Goal: Transaction & Acquisition: Purchase product/service

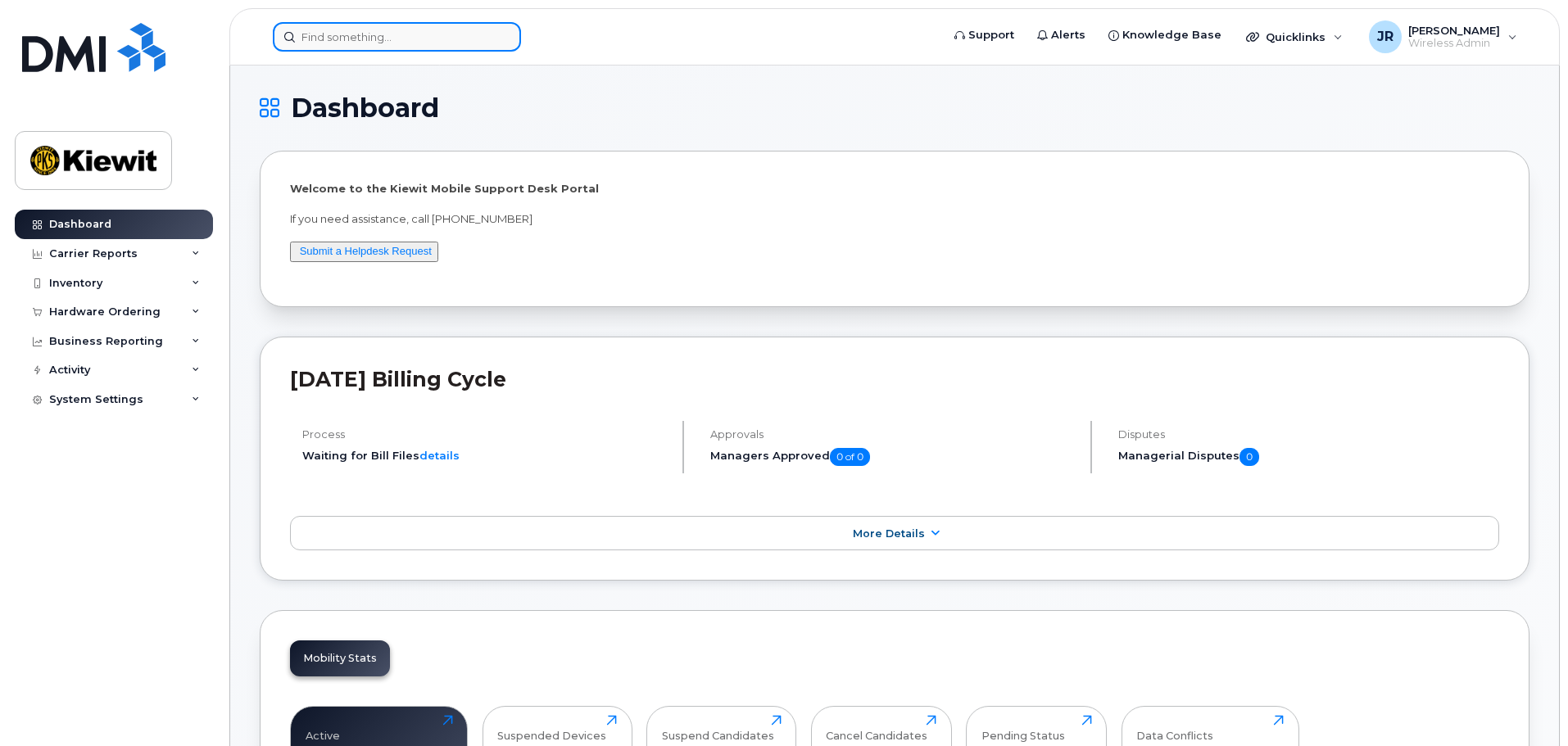
click at [327, 46] on input at bounding box center [397, 37] width 248 height 30
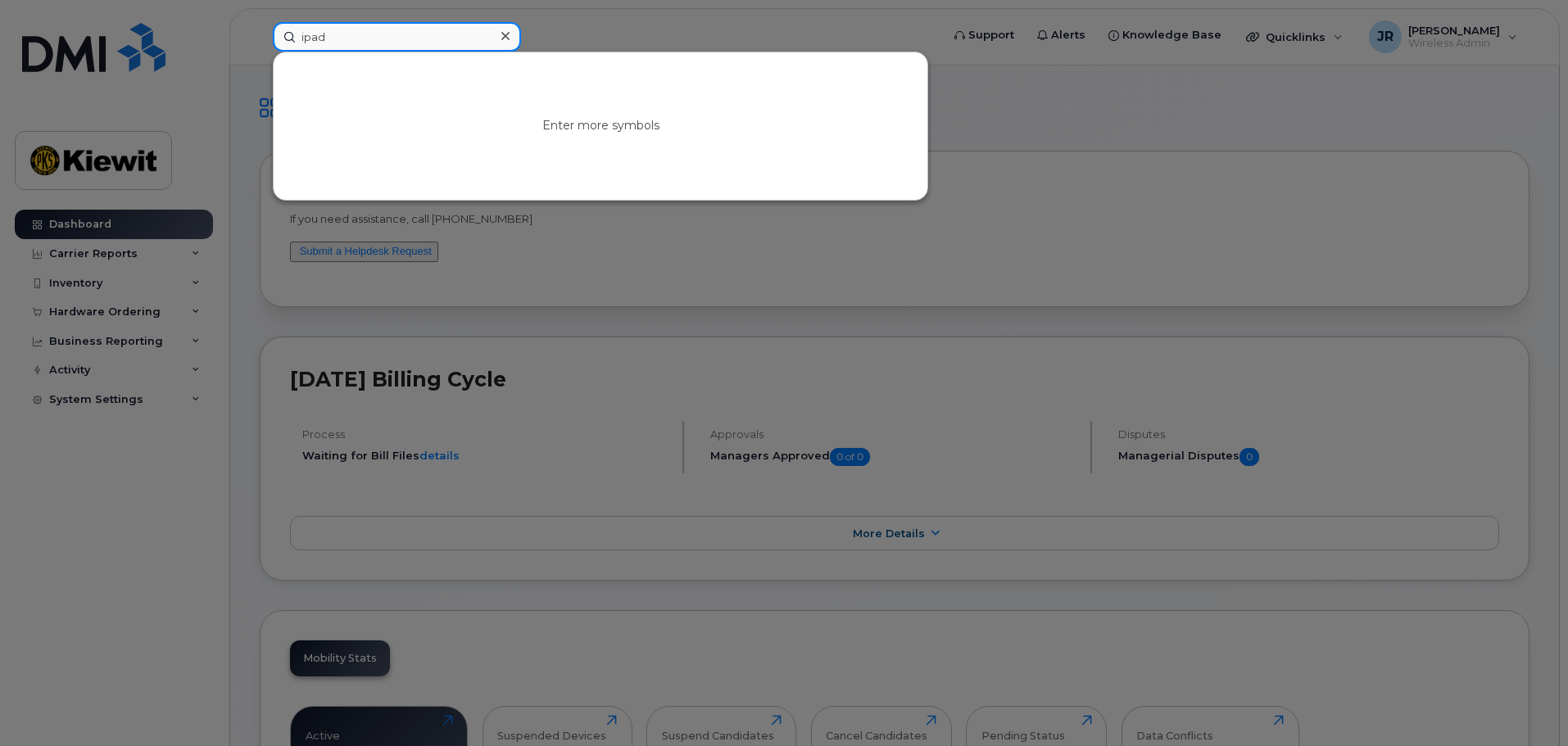
type input "ipad"
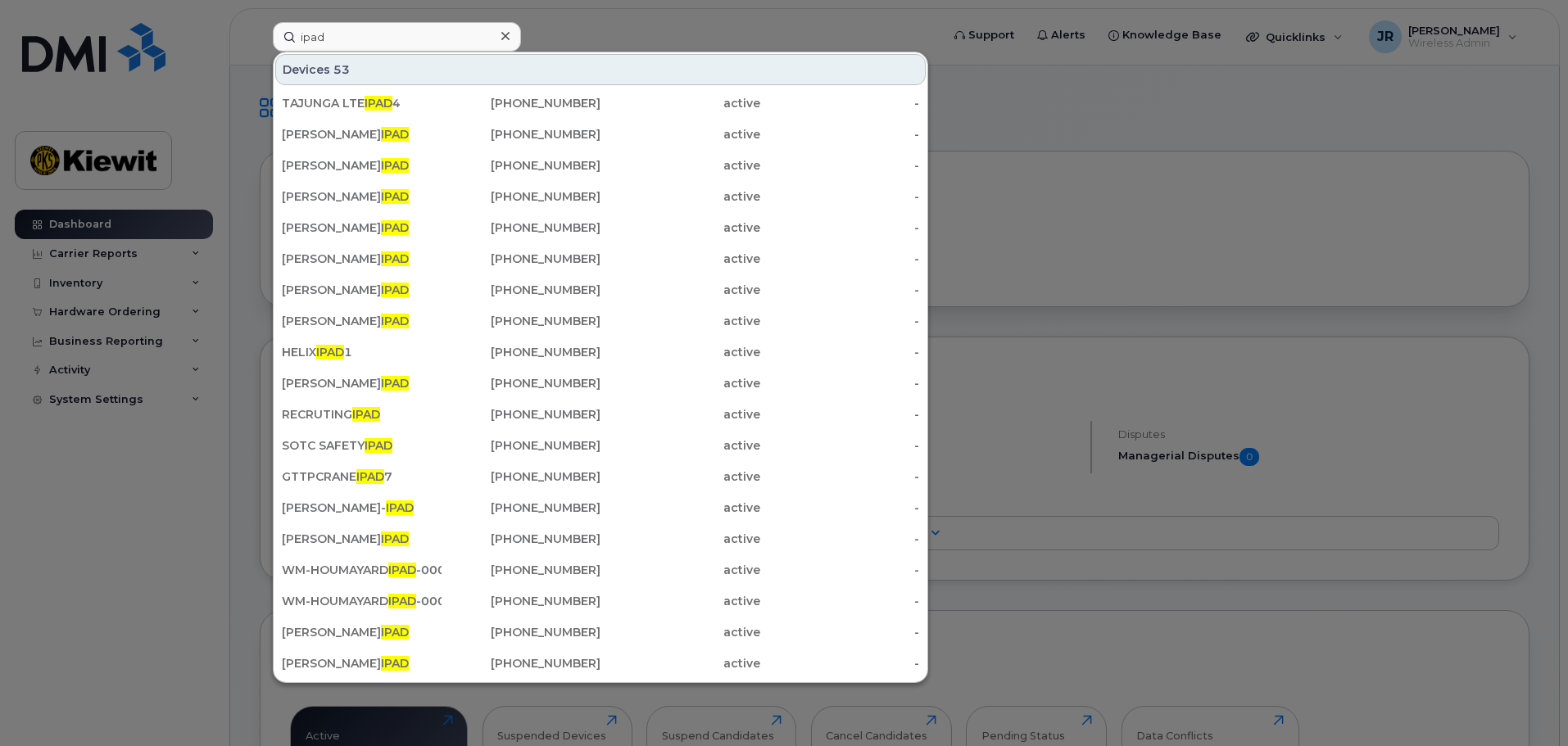
click at [611, 3] on div at bounding box center [784, 373] width 1568 height 746
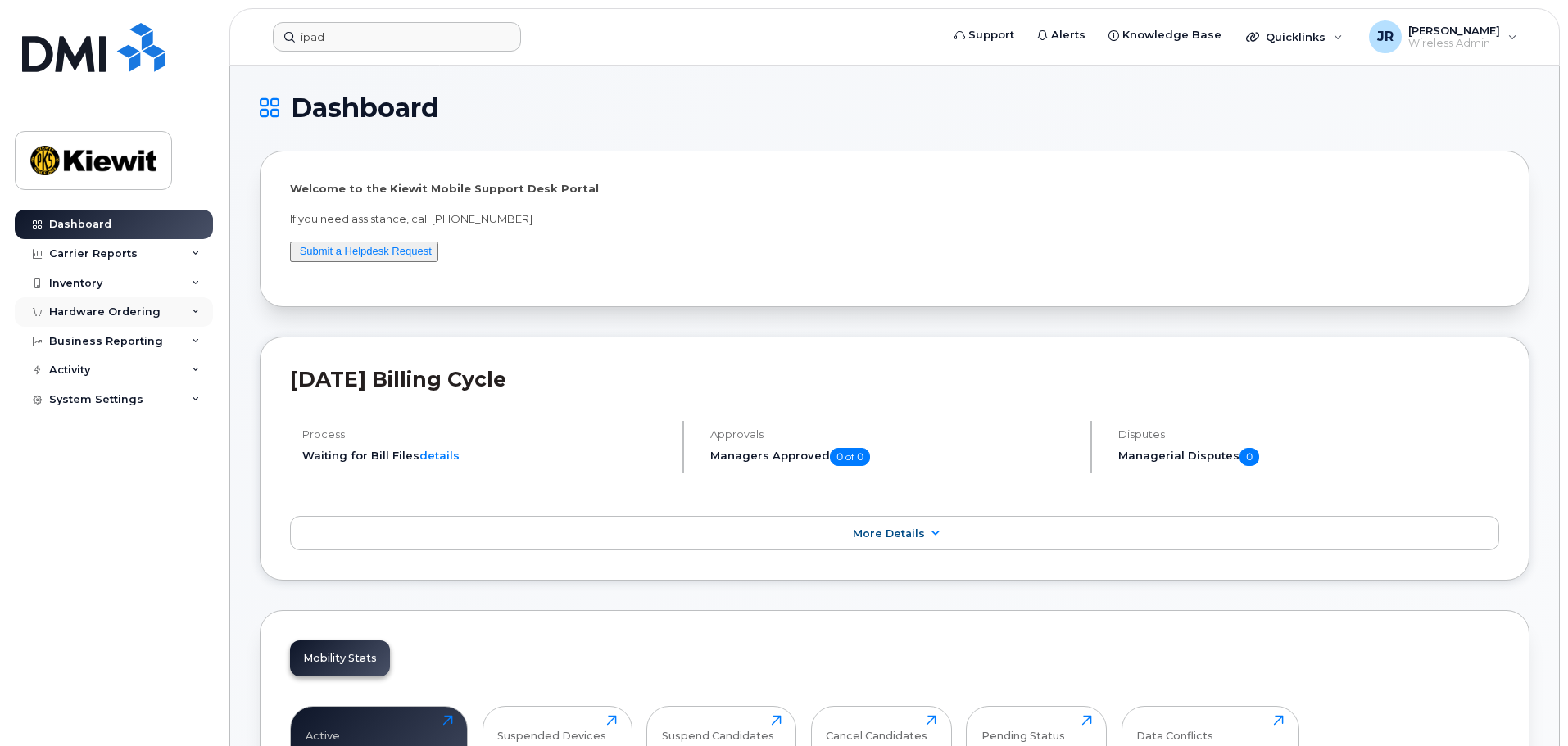
click at [194, 309] on icon at bounding box center [196, 312] width 8 height 8
click at [95, 365] on link "Orders" at bounding box center [129, 374] width 170 height 31
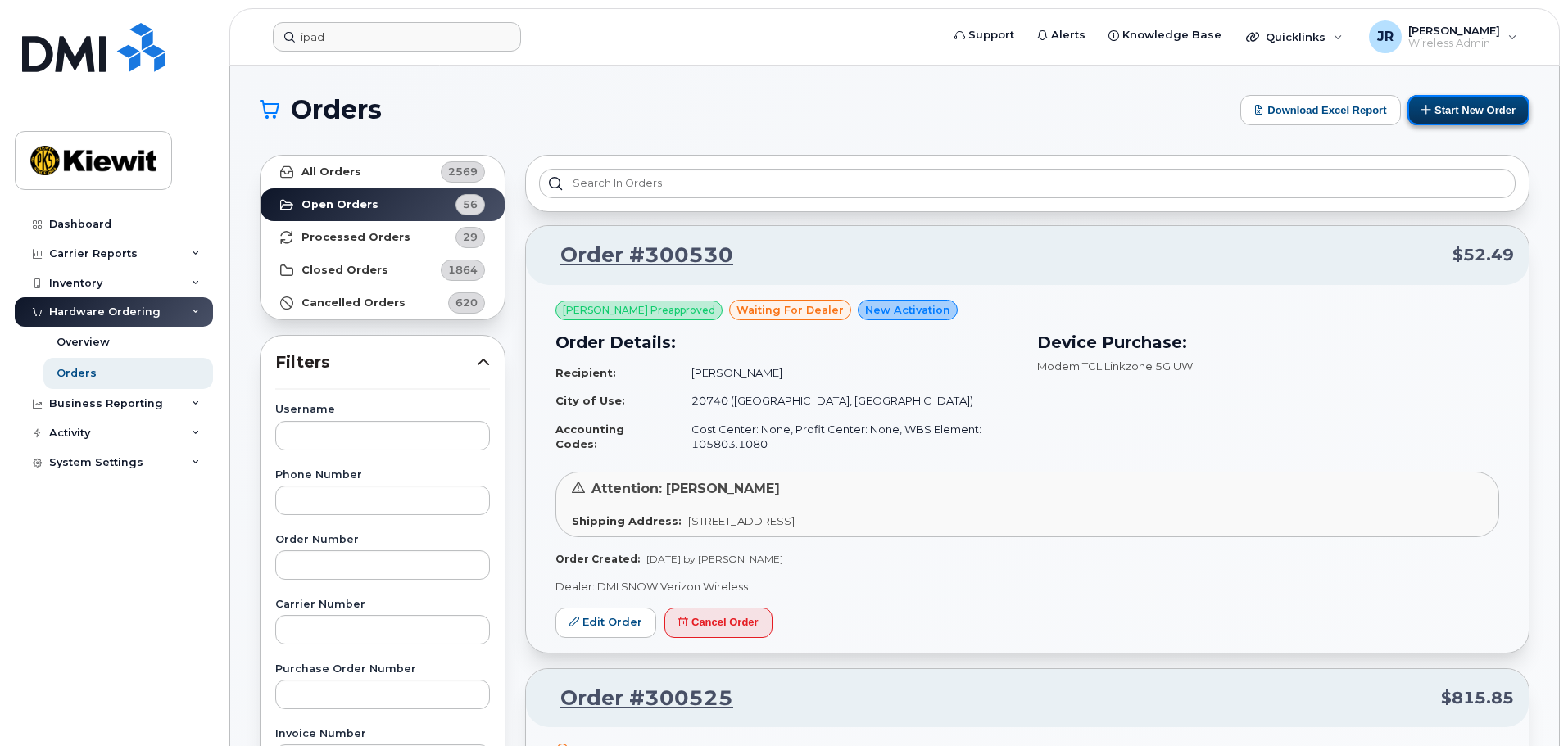
click at [1466, 111] on button "Start New Order" at bounding box center [1469, 110] width 122 height 31
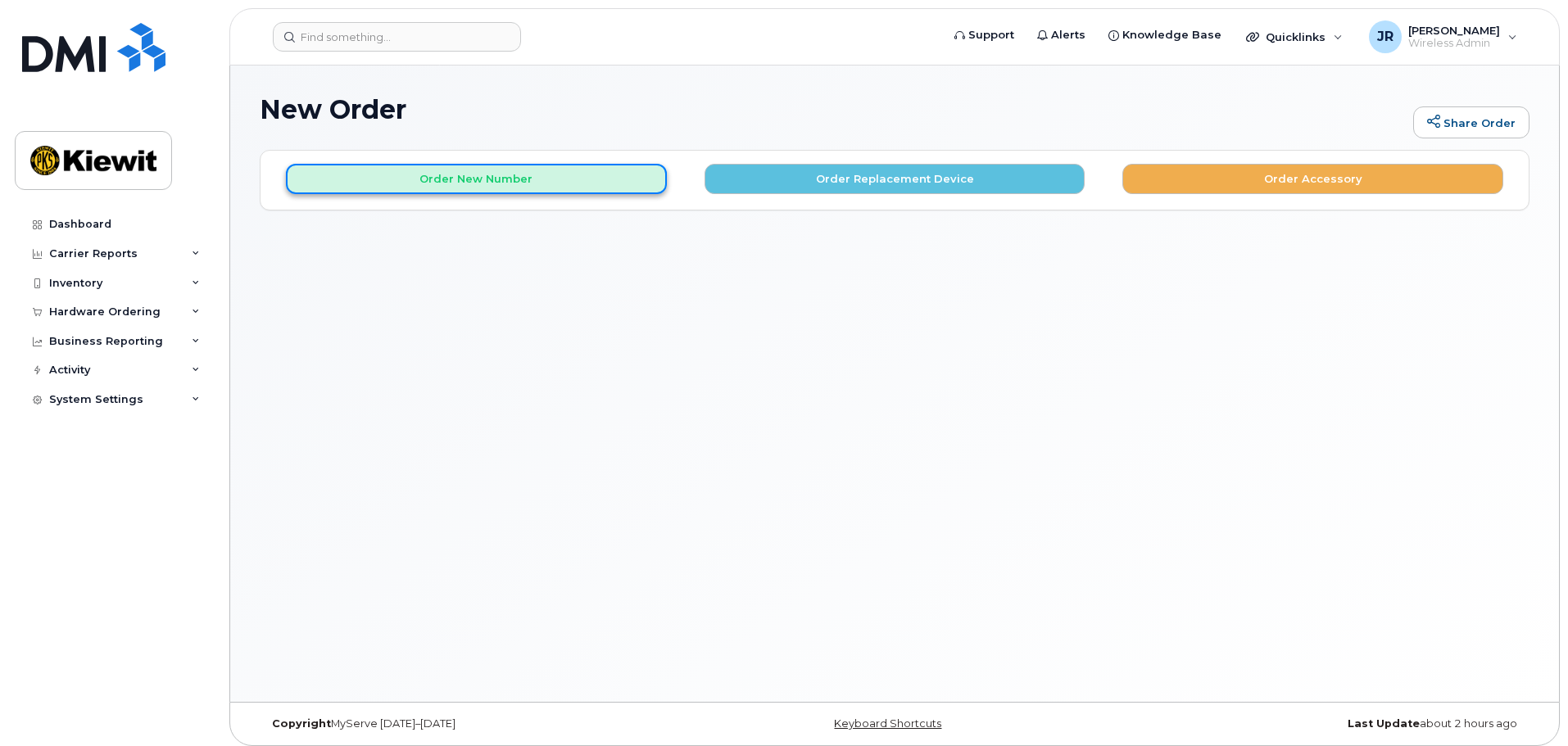
click at [472, 177] on button "Order New Number" at bounding box center [476, 179] width 381 height 31
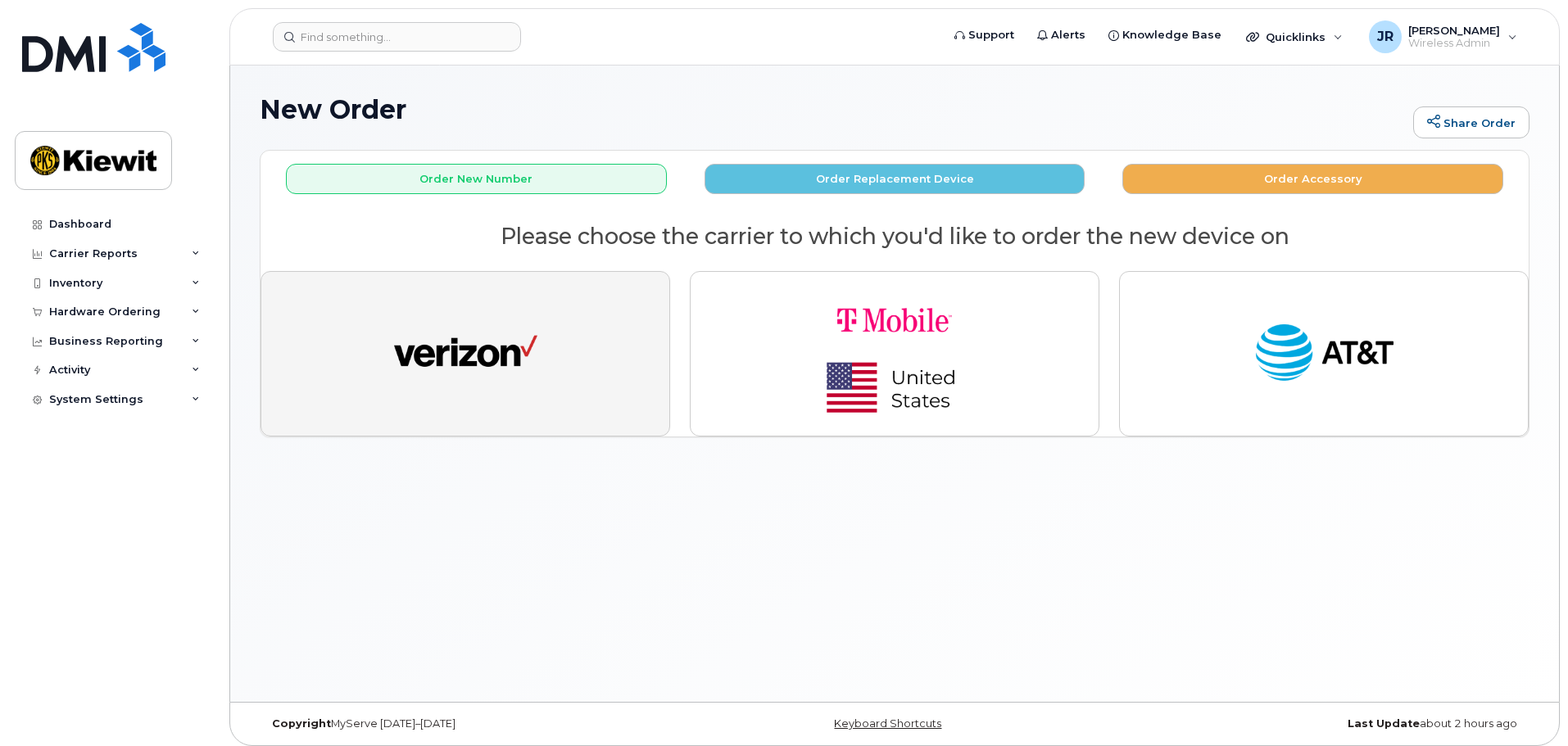
click at [558, 385] on button "button" at bounding box center [465, 354] width 409 height 166
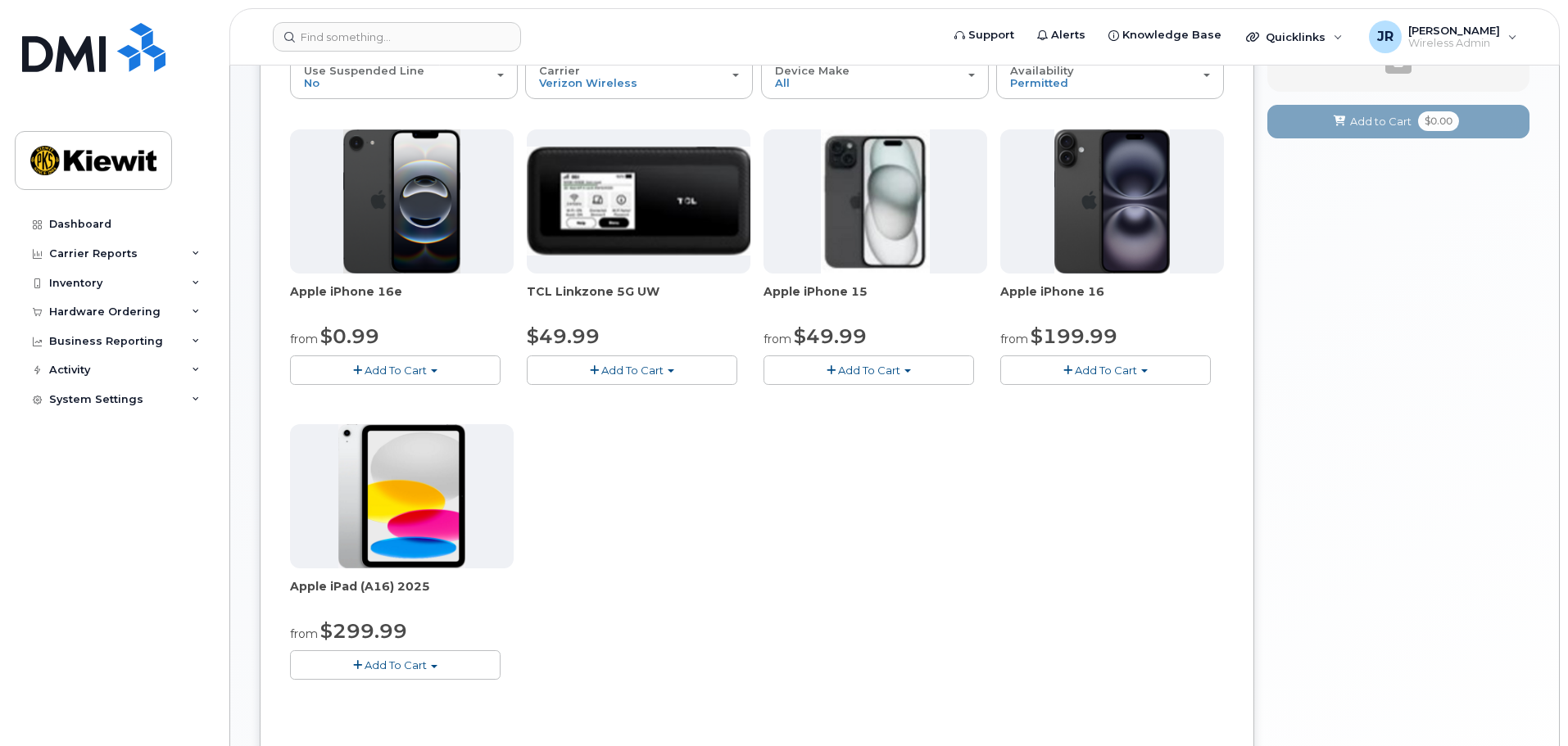
scroll to position [246, 0]
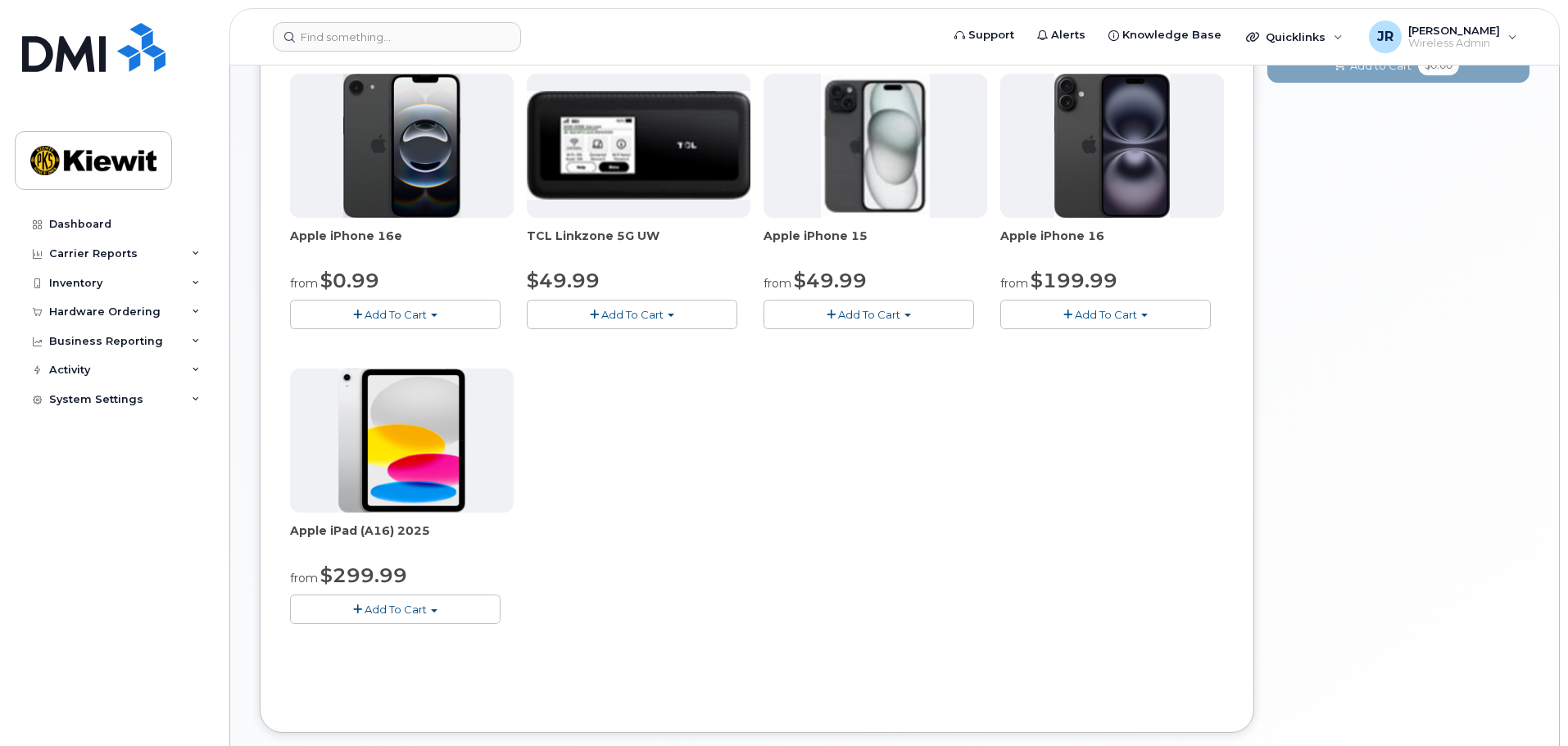
click at [440, 613] on button "Add To Cart" at bounding box center [394, 609] width 210 height 29
click at [592, 567] on div "Apple iPhone 16e from $0.99 Add To Cart $0.99 - 2 Year Activation (128GB) $599.…" at bounding box center [757, 361] width 934 height 577
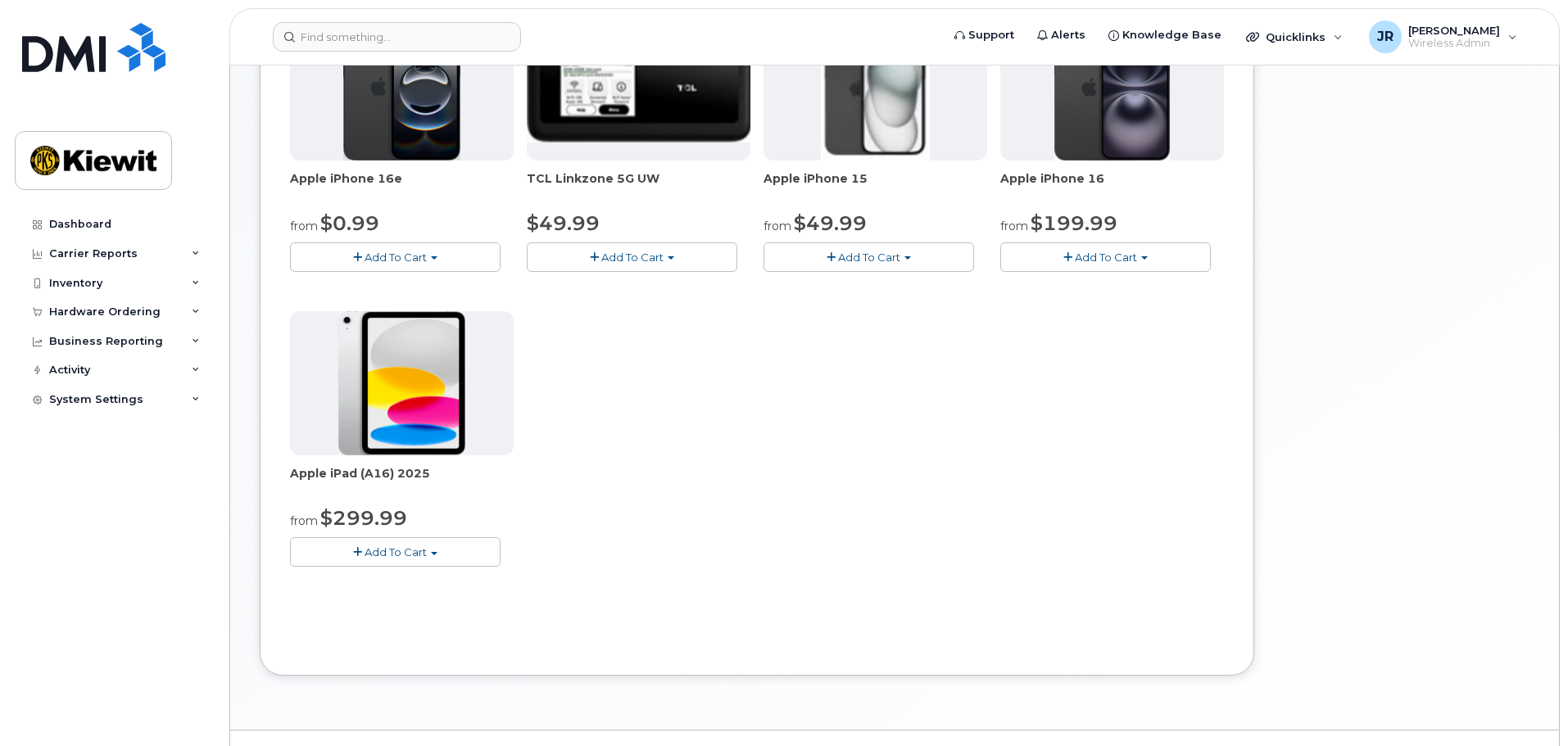
scroll to position [328, 0]
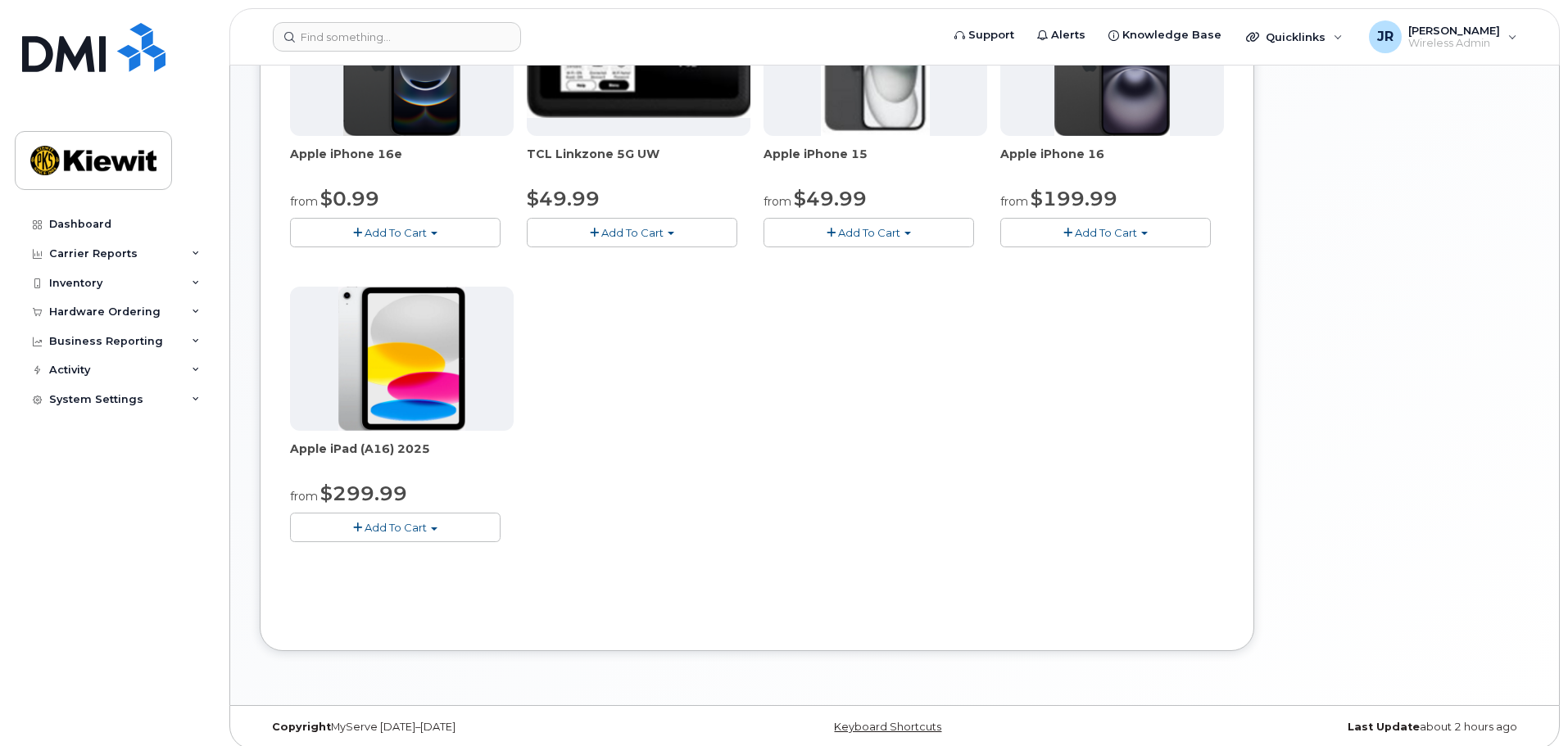
click at [428, 341] on img at bounding box center [402, 358] width 127 height 144
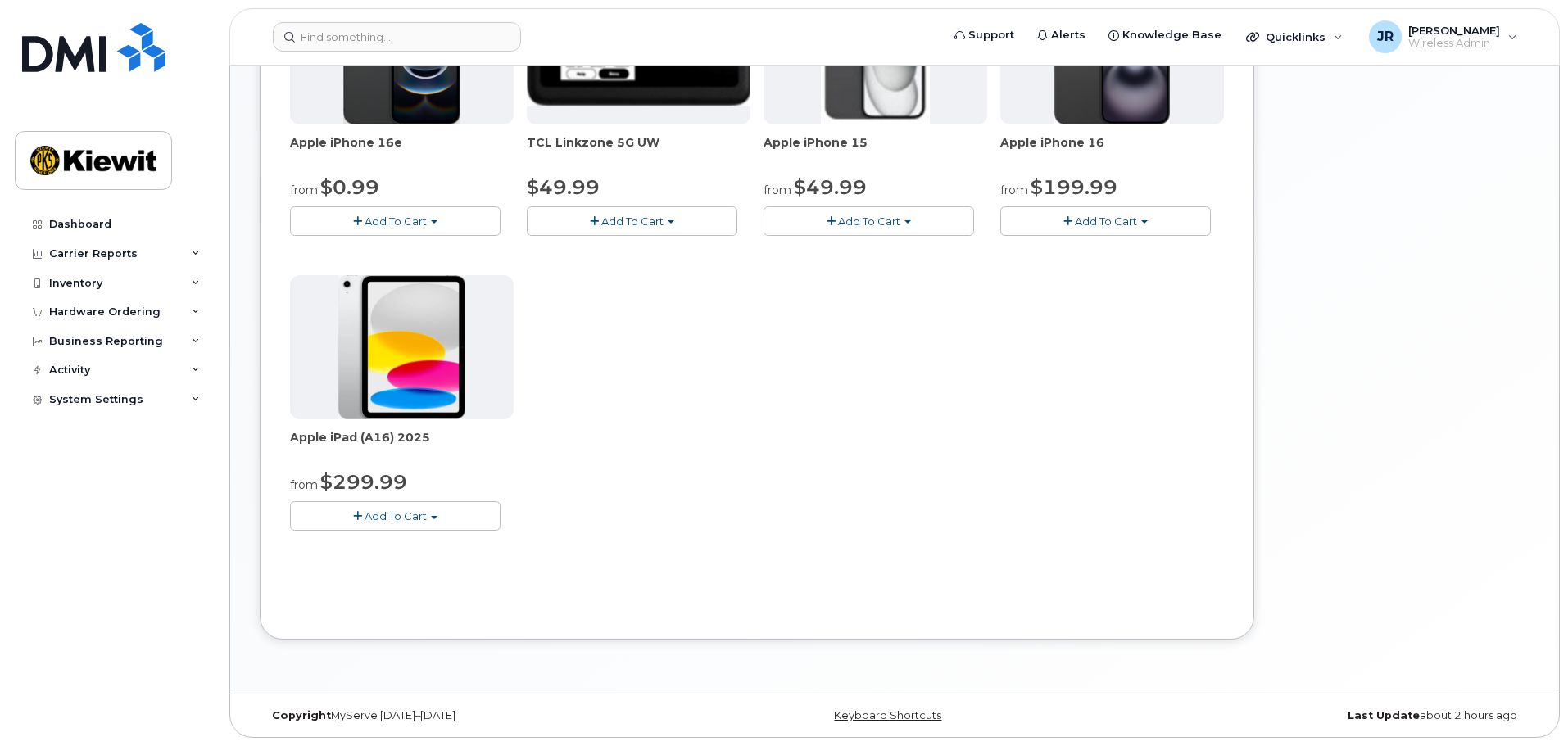
click at [402, 518] on span "Add To Cart" at bounding box center [395, 517] width 62 height 13
click at [434, 513] on button "Add To Cart" at bounding box center [394, 516] width 210 height 29
click at [357, 517] on span "button" at bounding box center [357, 516] width 9 height 11
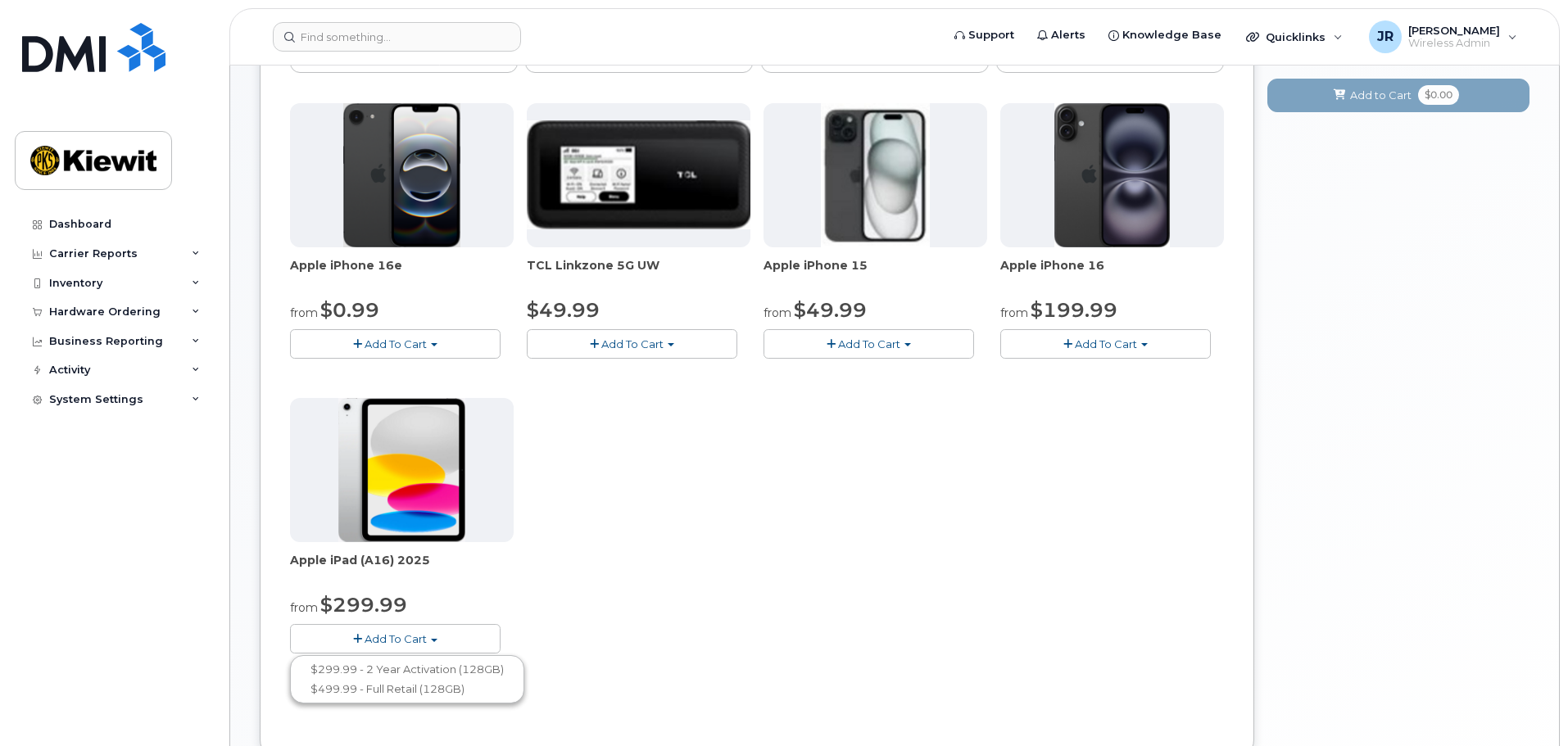
scroll to position [246, 0]
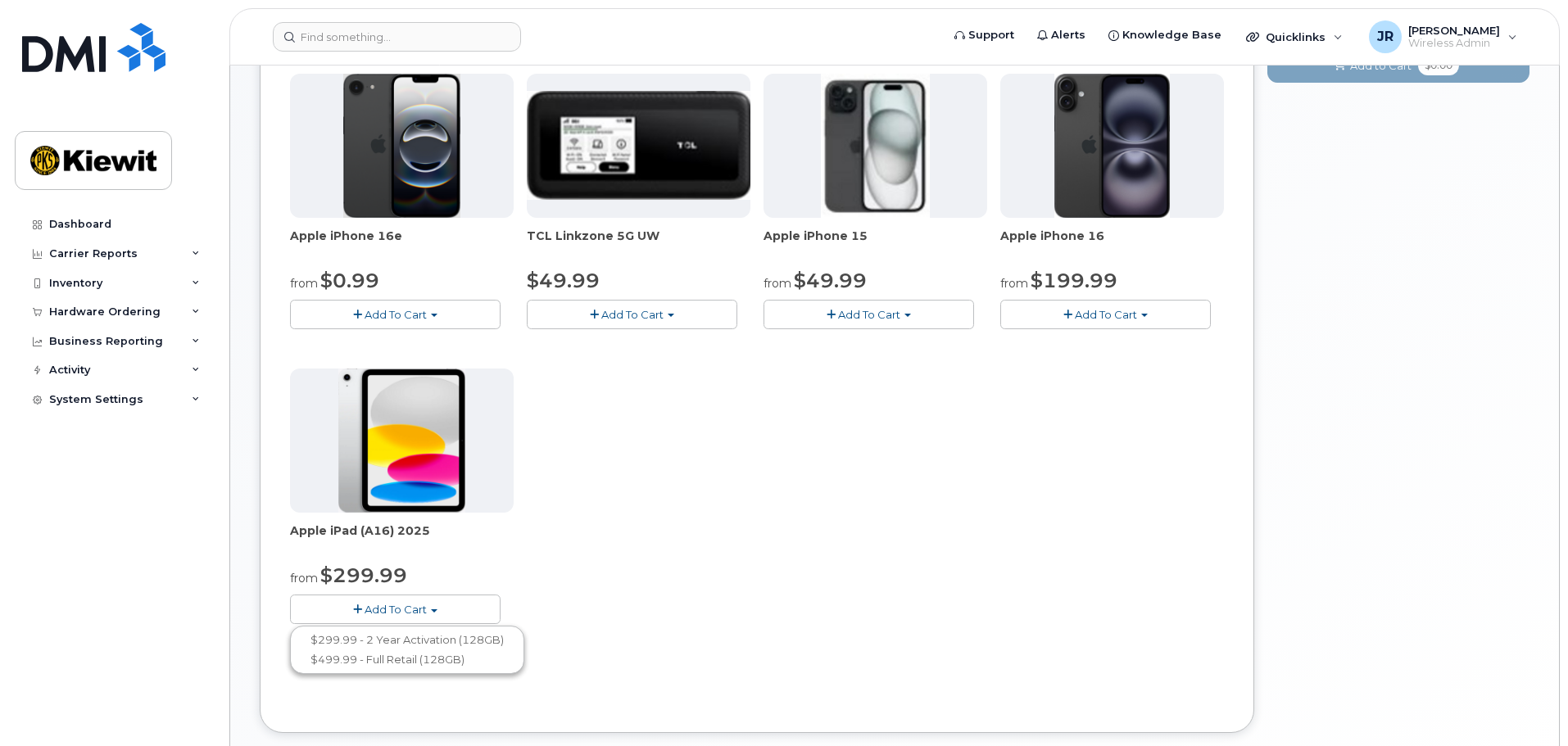
click at [433, 612] on span "button" at bounding box center [434, 611] width 7 height 3
click at [390, 610] on span "Add To Cart" at bounding box center [395, 610] width 62 height 13
click at [355, 608] on span "button" at bounding box center [357, 610] width 9 height 11
click at [654, 581] on div "Apple iPhone 16e from $0.99 Add To Cart $0.99 - 2 Year Activation (128GB) $599.…" at bounding box center [757, 361] width 934 height 577
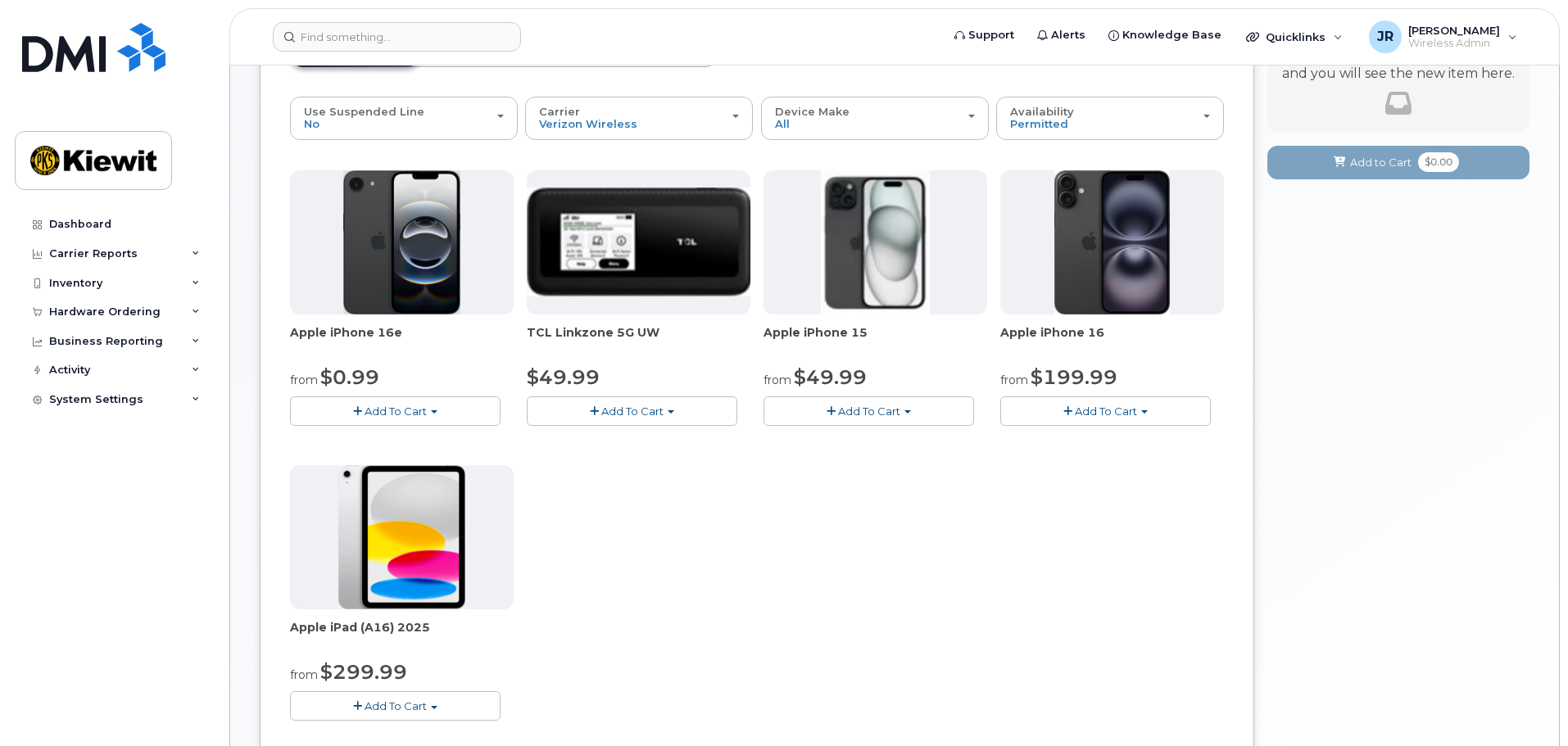
scroll to position [0, 0]
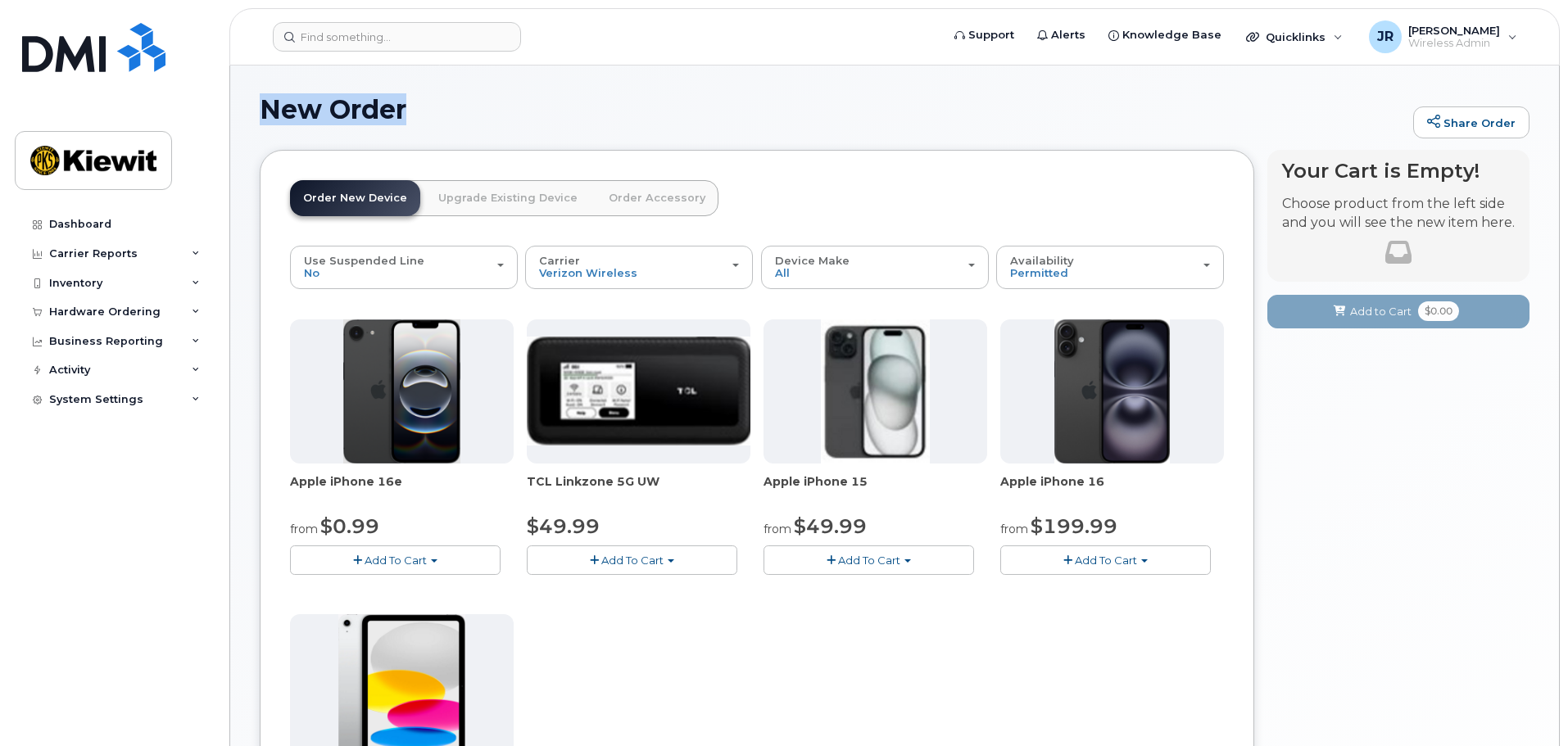
drag, startPoint x: 409, startPoint y: 107, endPoint x: 270, endPoint y: 120, distance: 139.6
click at [265, 120] on h1 "New Order" at bounding box center [833, 109] width 1145 height 29
click at [530, 95] on h1 "New Order" at bounding box center [833, 109] width 1145 height 29
click at [1486, 45] on span "Wireless Admin" at bounding box center [1454, 44] width 92 height 13
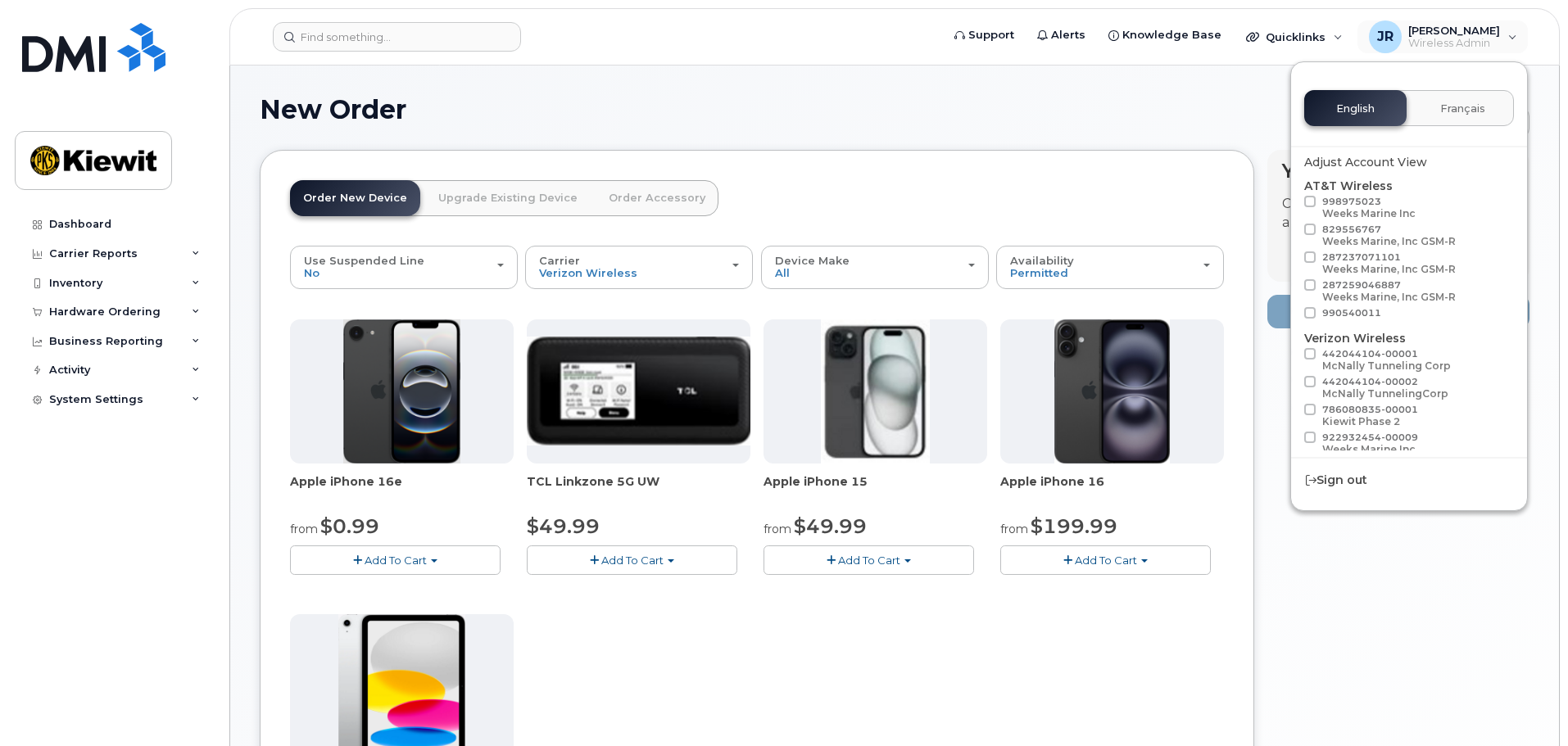
click at [1197, 97] on h1 "New Order" at bounding box center [833, 109] width 1145 height 29
